Goal: Check status: Check status

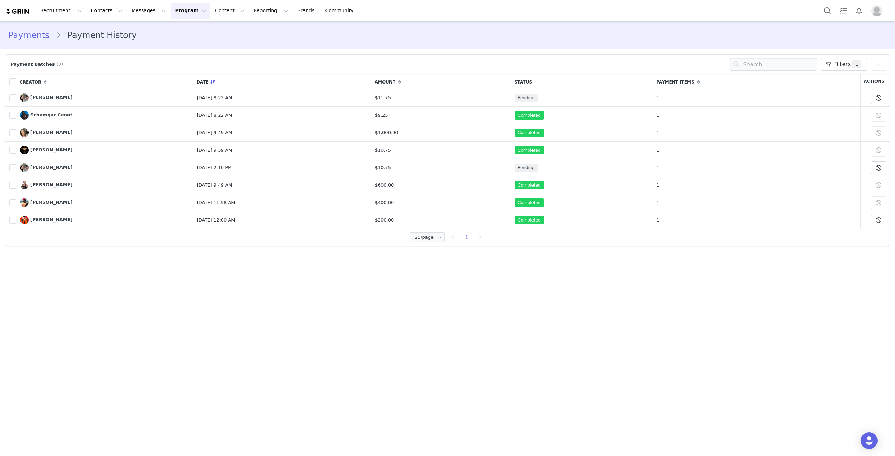
click at [171, 12] on button "Program Program" at bounding box center [191, 11] width 40 height 16
click at [170, 56] on p "Payments" at bounding box center [171, 56] width 24 height 7
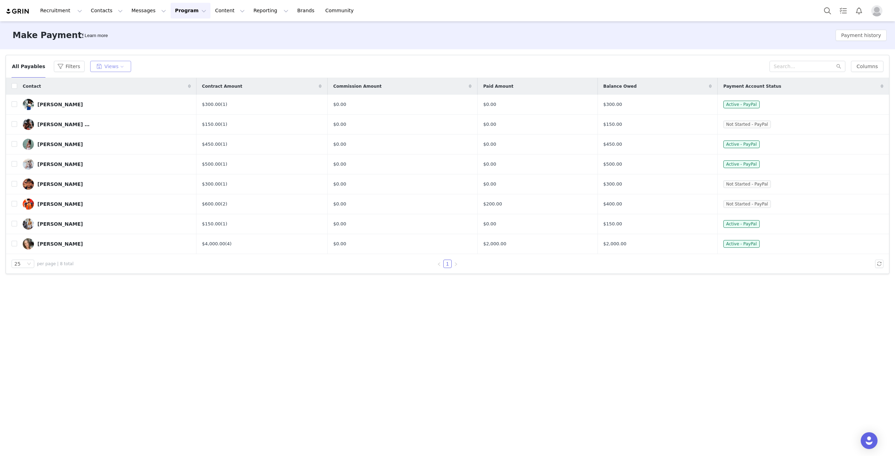
click at [103, 67] on button "Views" at bounding box center [110, 66] width 41 height 11
click at [171, 6] on button "Program Program" at bounding box center [191, 11] width 40 height 16
click at [169, 71] on p "Affiliates" at bounding box center [169, 69] width 21 height 7
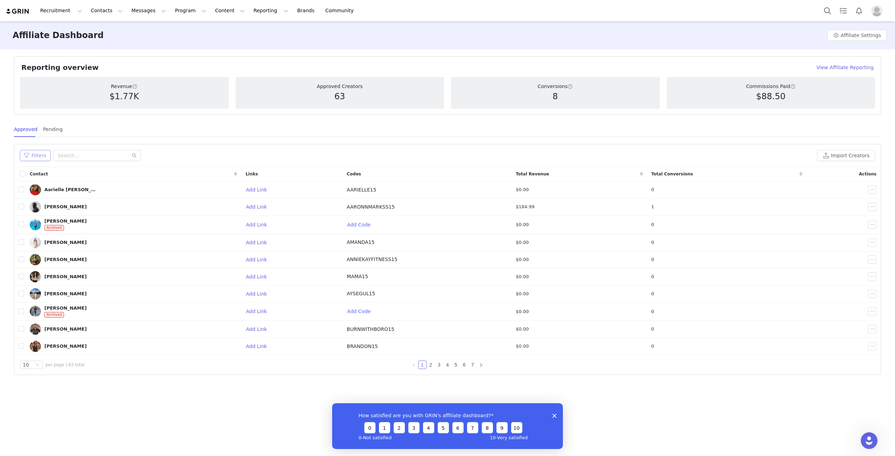
click at [31, 156] on button "Filters" at bounding box center [35, 155] width 31 height 11
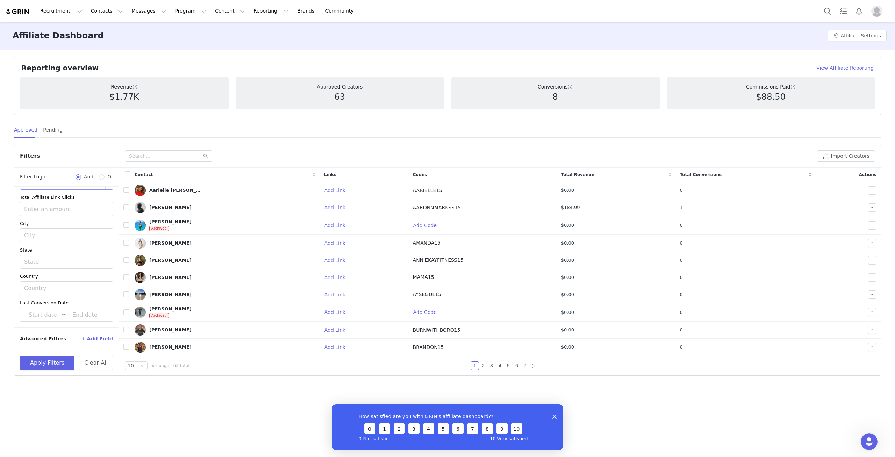
scroll to position [131, 0]
click at [208, 423] on main "Affiliate Dashboard Affiliate Settings Reporting overview View Affiliate Report…" at bounding box center [447, 238] width 895 height 434
click at [199, 373] on main "Affiliate Dashboard Affiliate Settings Reporting overview View Affiliate Report…" at bounding box center [447, 238] width 895 height 434
click at [586, 173] on span "Total Revenue" at bounding box center [578, 174] width 34 height 6
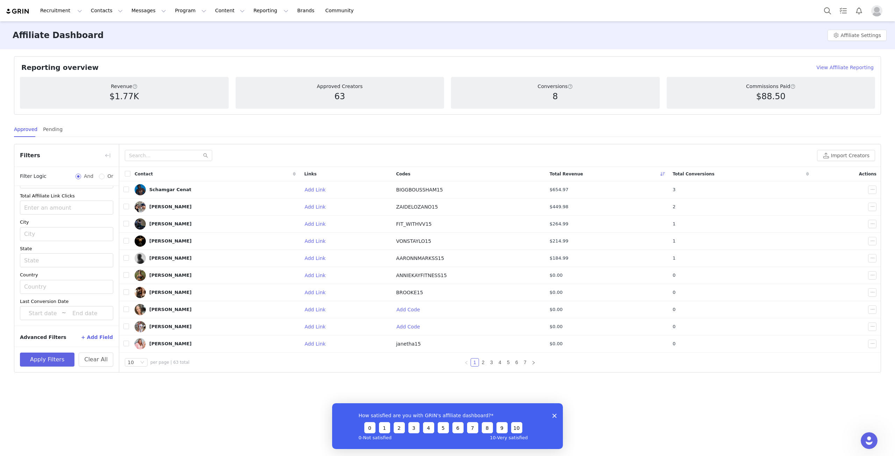
click at [552, 414] on icon "Close survey" at bounding box center [554, 416] width 4 height 4
